Goal: Book appointment/travel/reservation

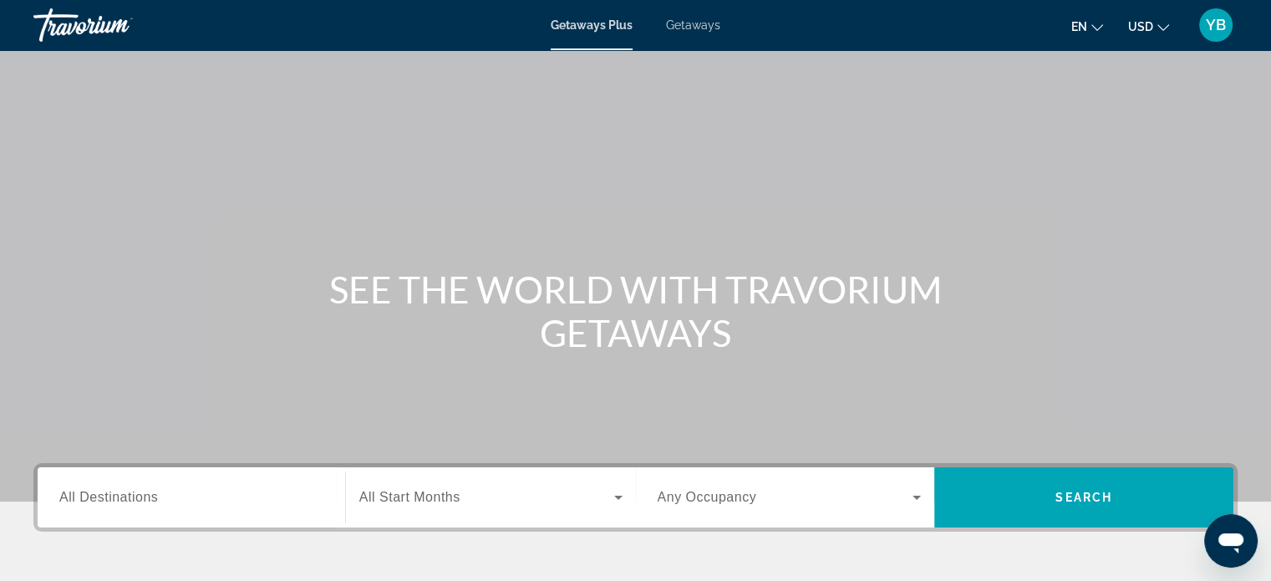
scroll to position [256, 0]
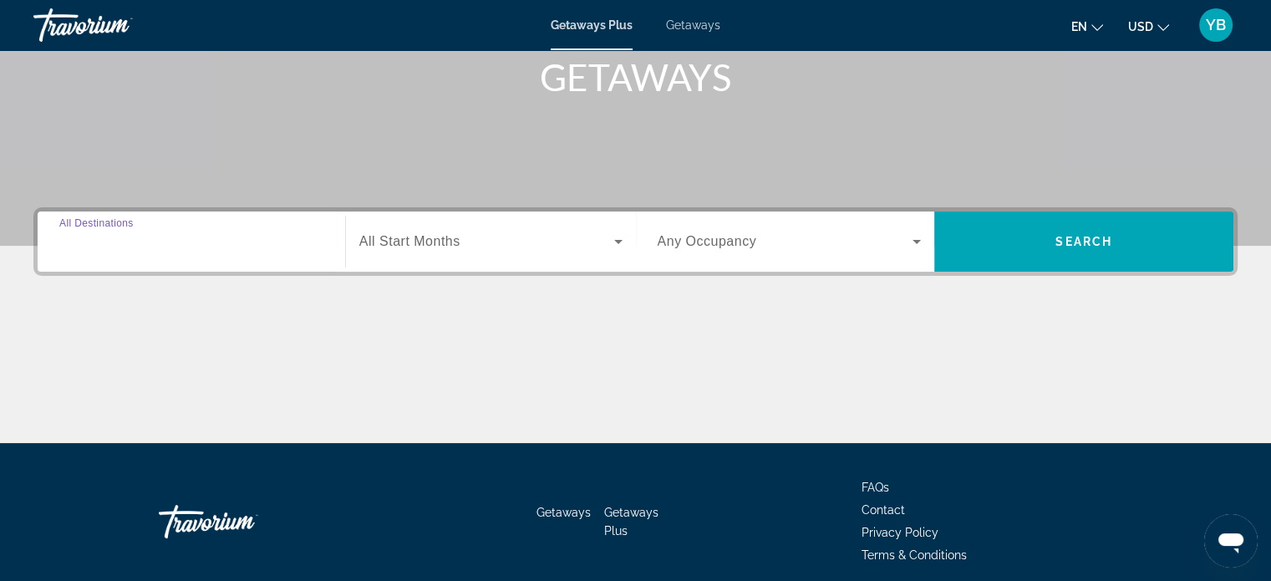
click at [244, 247] on input "Destination All Destinations" at bounding box center [191, 242] width 264 height 20
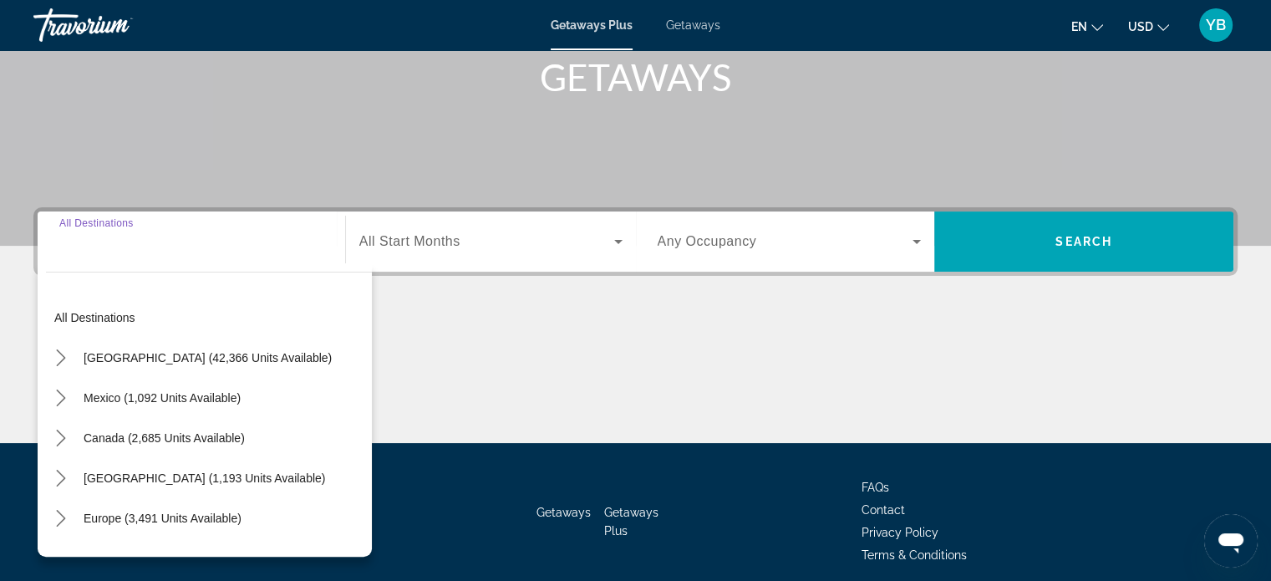
scroll to position [322, 0]
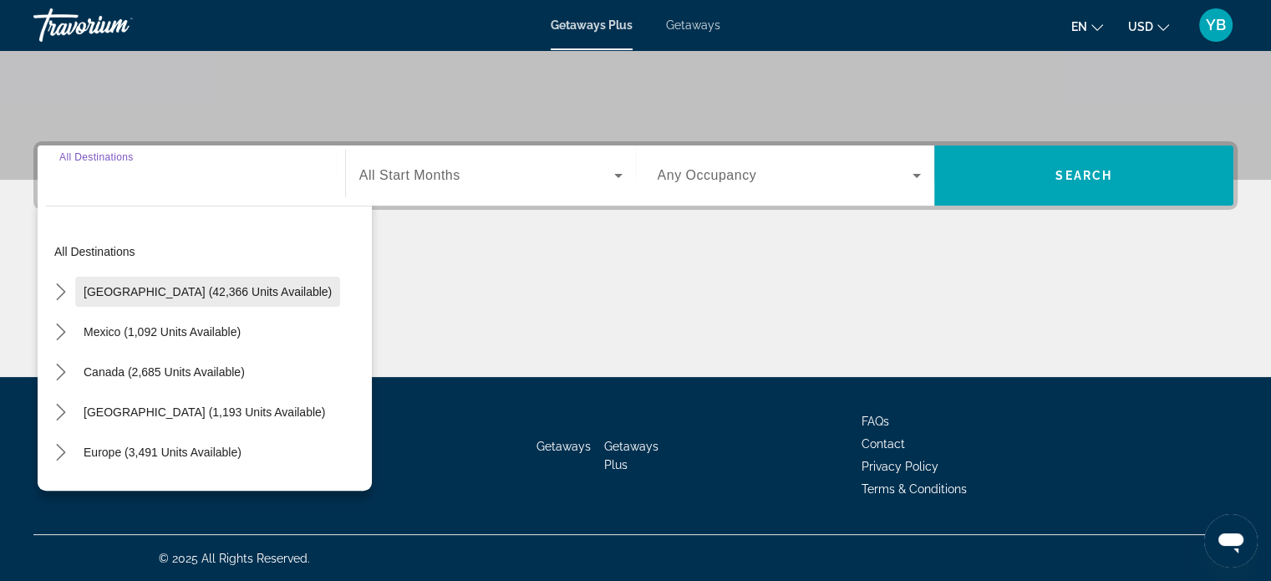
click at [184, 287] on span "[GEOGRAPHIC_DATA] (42,366 units available)" at bounding box center [208, 291] width 248 height 13
type input "**********"
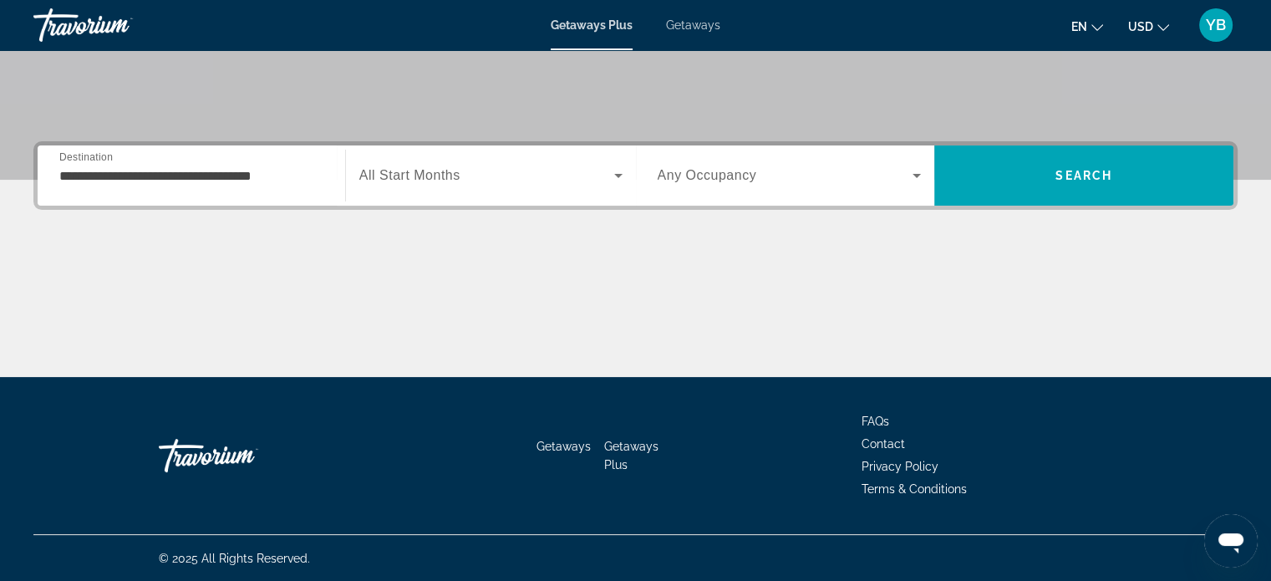
click at [507, 145] on div "Start Month All Start Months" at bounding box center [490, 175] width 291 height 60
click at [481, 175] on span "Search widget" at bounding box center [486, 175] width 255 height 20
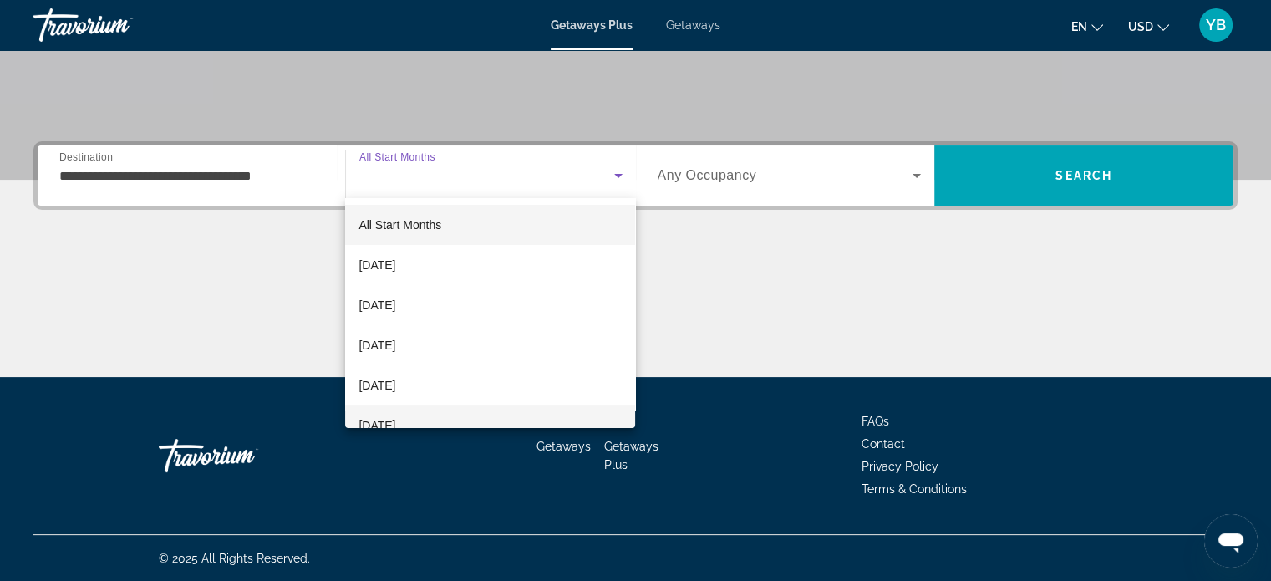
click at [395, 424] on span "[DATE]" at bounding box center [376, 425] width 37 height 20
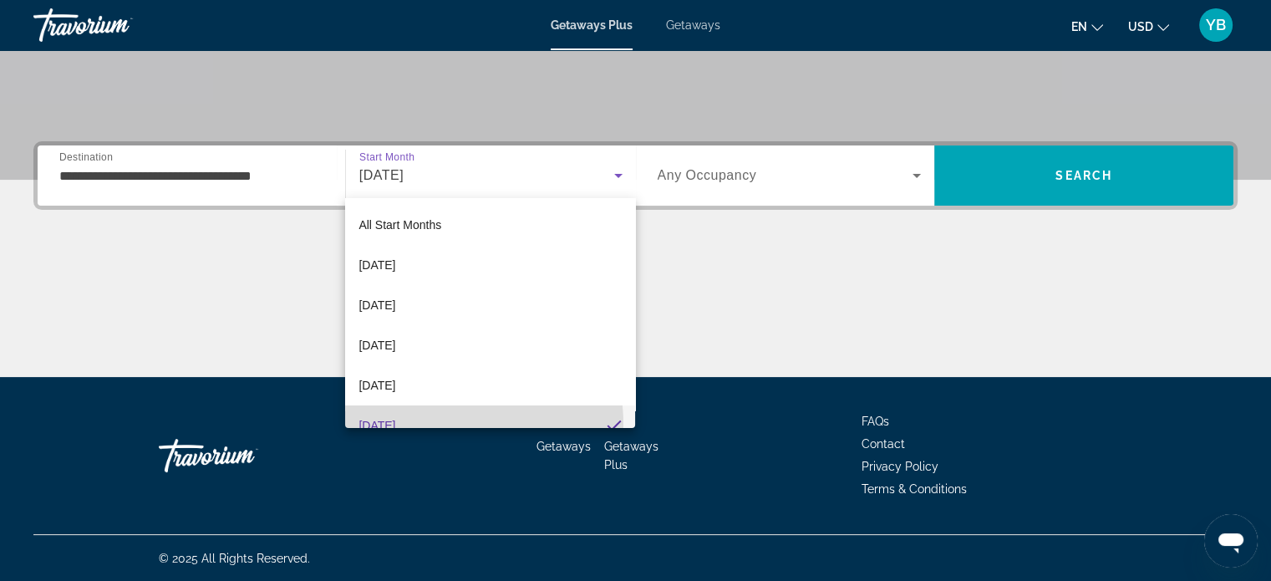
scroll to position [0, 0]
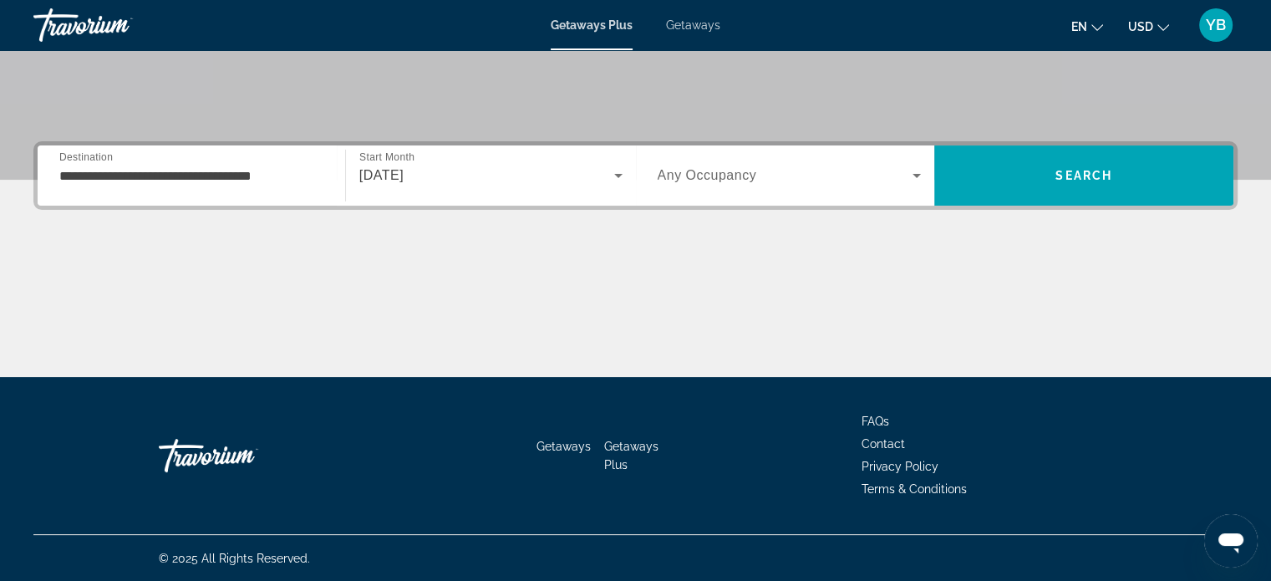
click at [739, 193] on div "Search widget" at bounding box center [789, 175] width 264 height 47
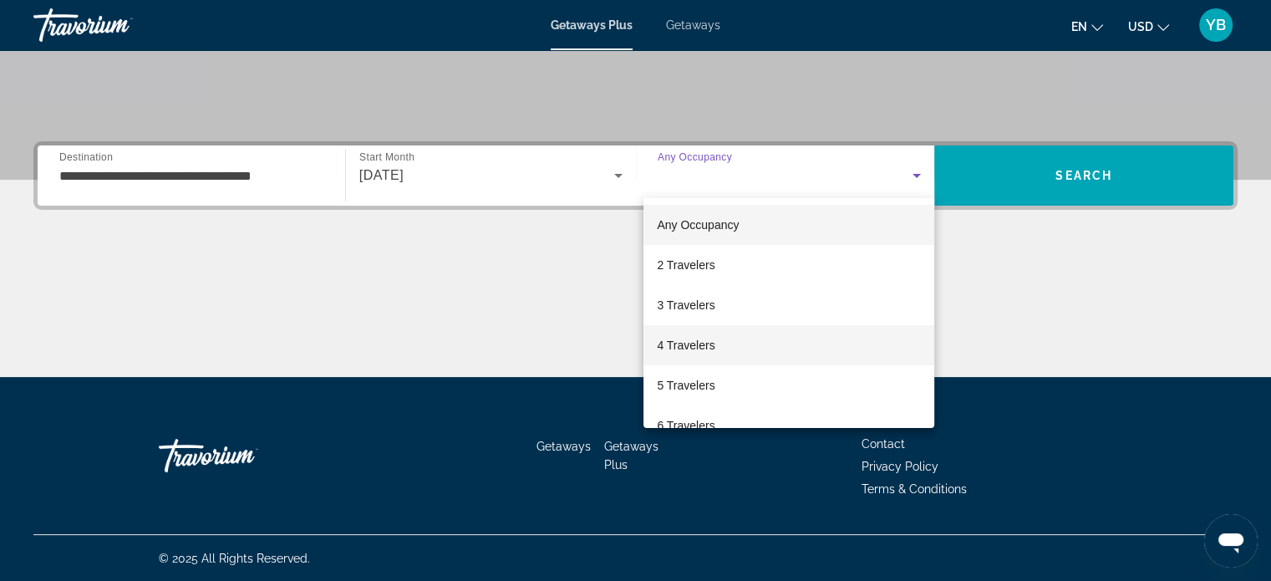
click at [694, 345] on span "4 Travelers" at bounding box center [686, 345] width 58 height 20
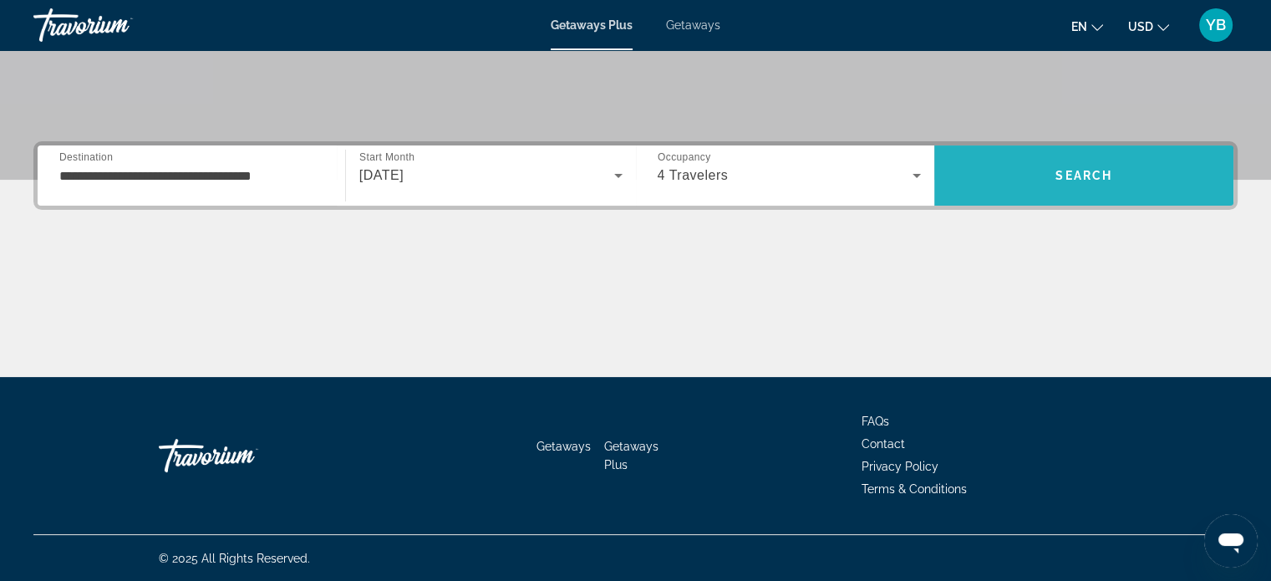
click at [1048, 146] on span "Search" at bounding box center [1083, 175] width 299 height 60
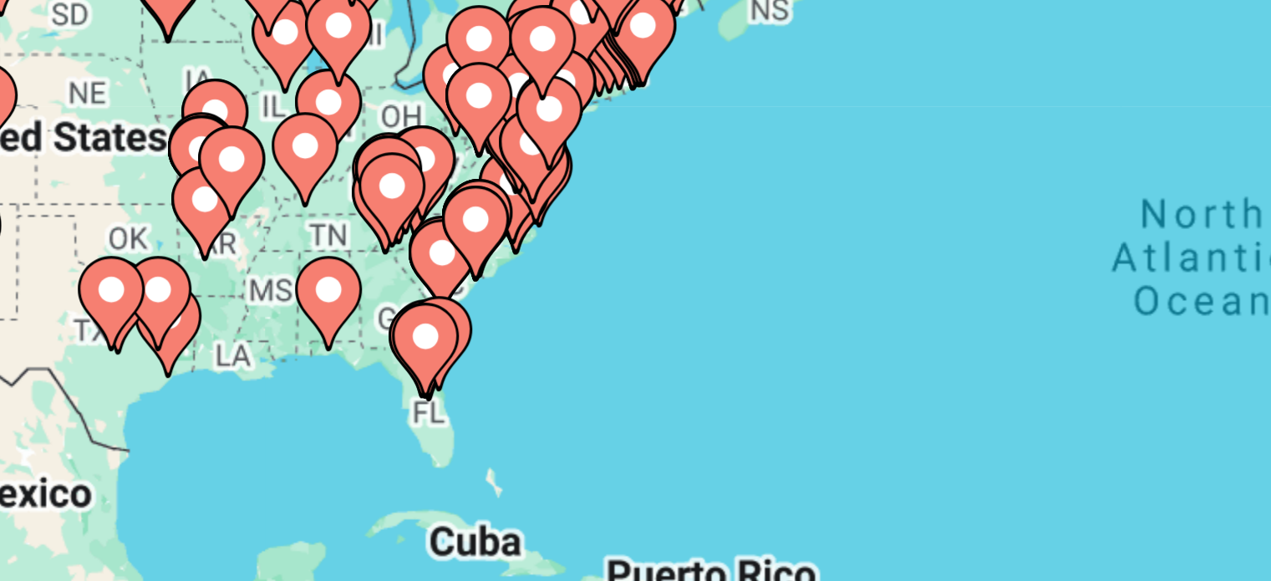
click at [406, 369] on div "To activate drag with keyboard, press Alt + Enter. Once in keyboard drag state,…" at bounding box center [635, 367] width 1204 height 501
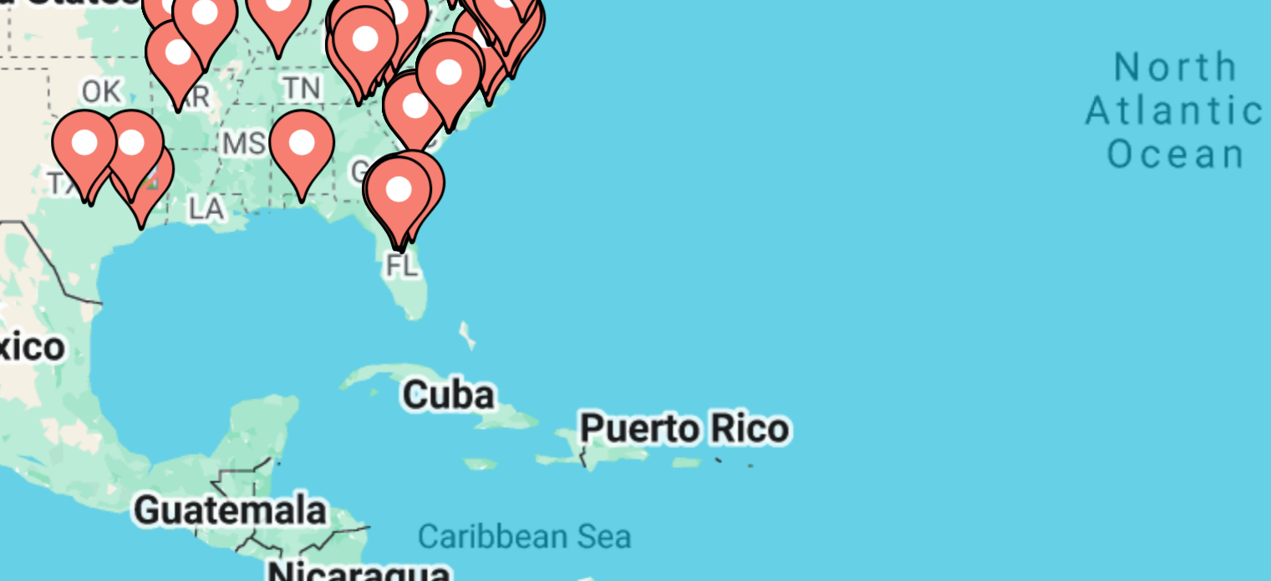
drag, startPoint x: 401, startPoint y: 383, endPoint x: 394, endPoint y: 343, distance: 41.5
click at [394, 343] on div "To activate drag with keyboard, press Alt + Enter. Once in keyboard drag state,…" at bounding box center [635, 367] width 1204 height 501
click at [393, 343] on div "To activate drag with keyboard, press Alt + Enter. Once in keyboard drag state,…" at bounding box center [635, 367] width 1204 height 501
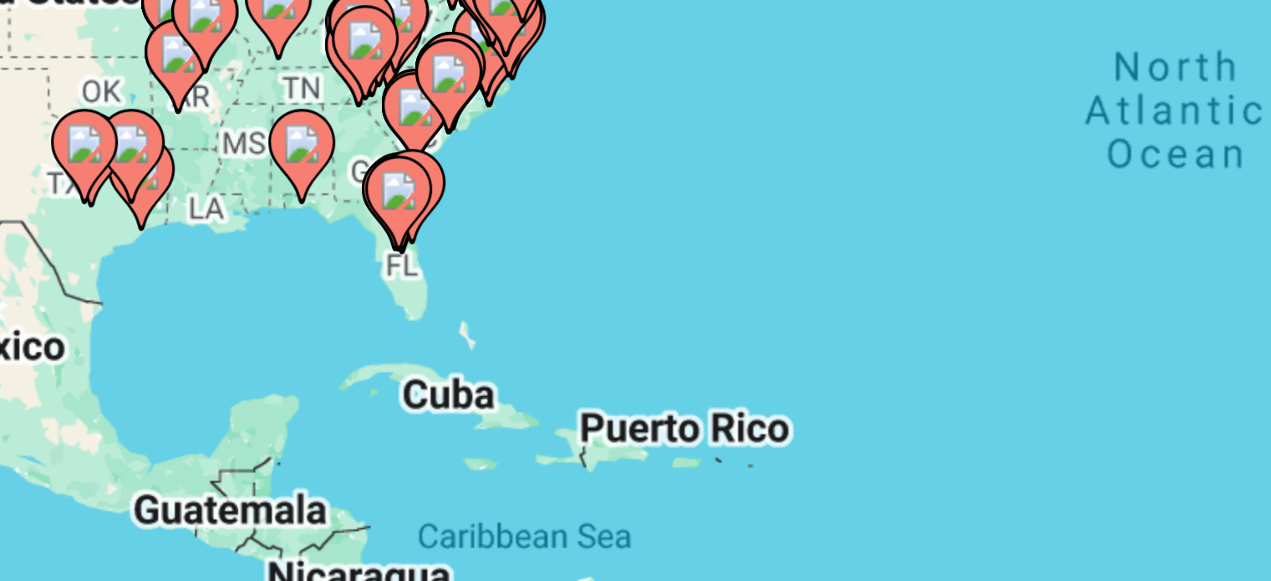
click at [383, 329] on icon "Main content" at bounding box center [383, 328] width 15 height 22
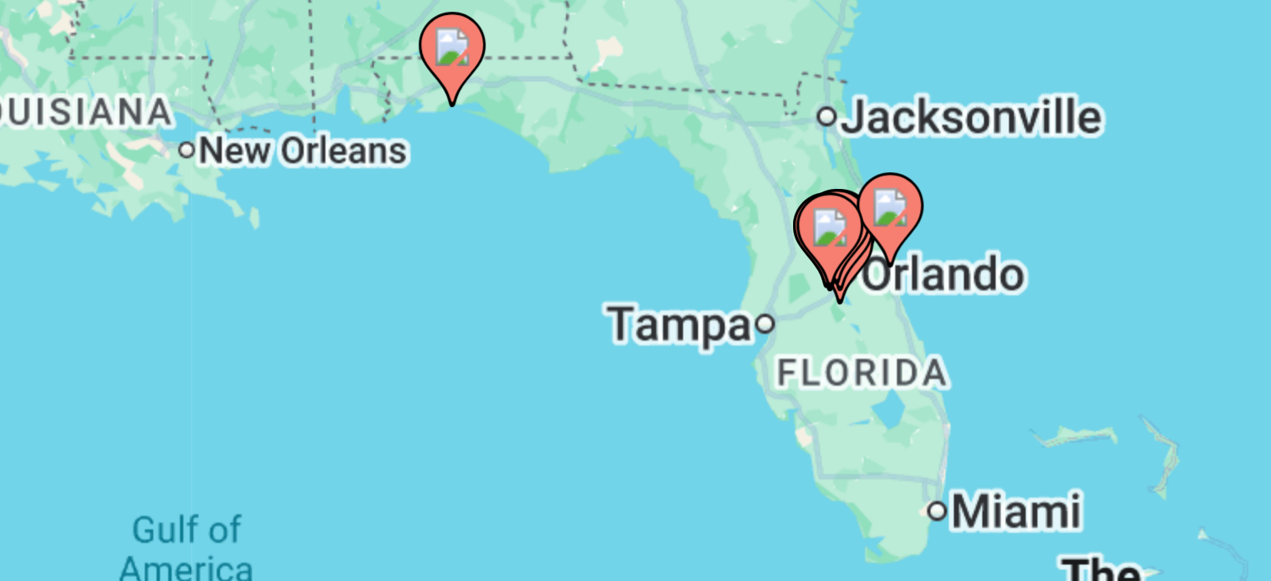
drag, startPoint x: 549, startPoint y: 353, endPoint x: 364, endPoint y: 332, distance: 185.9
click at [364, 332] on div "To activate drag with keyboard, press Alt + Enter. Once in keyboard drag state,…" at bounding box center [635, 367] width 1204 height 501
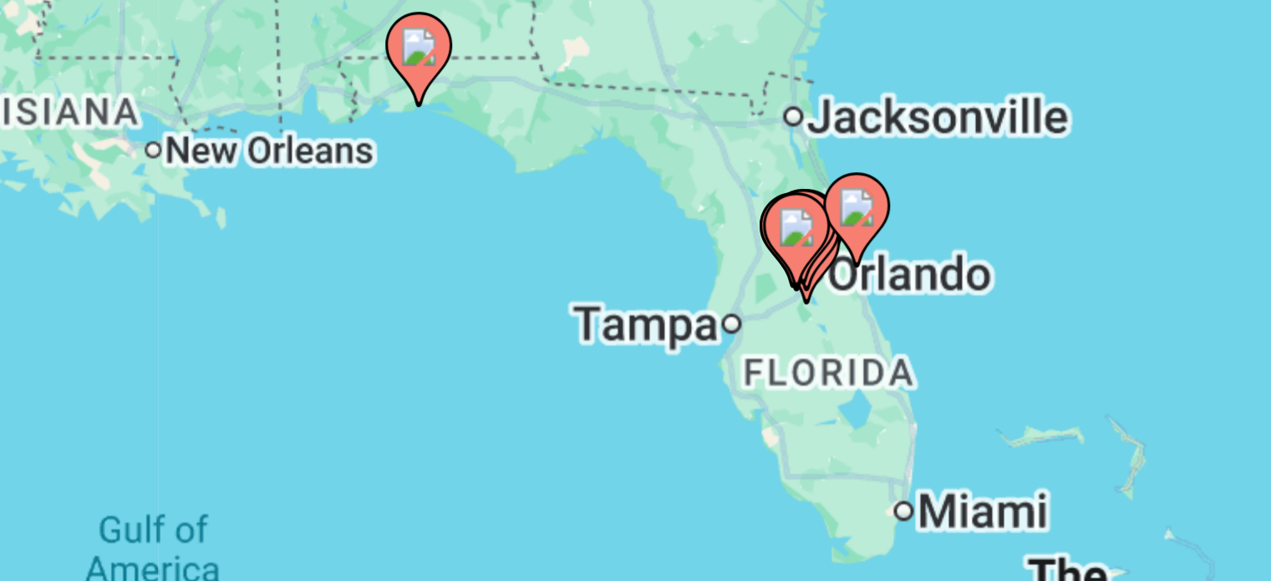
drag, startPoint x: 503, startPoint y: 375, endPoint x: 471, endPoint y: 360, distance: 35.1
click at [471, 360] on div "To activate drag with keyboard, press Alt + Enter. Once in keyboard drag state,…" at bounding box center [635, 367] width 1204 height 501
